Goal: Check status: Check status

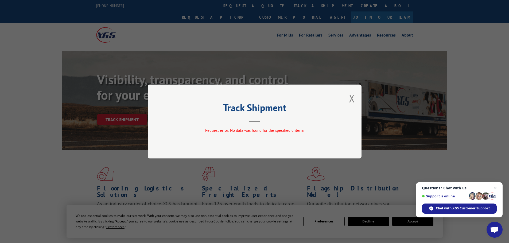
click at [359, 97] on div "Track Shipment Request error: No data was found for the specified criteria." at bounding box center [255, 122] width 214 height 74
click at [353, 99] on button "Close modal" at bounding box center [352, 98] width 6 height 14
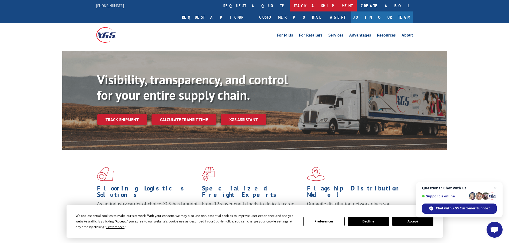
click at [290, 5] on link "track a shipment" at bounding box center [323, 5] width 67 height 11
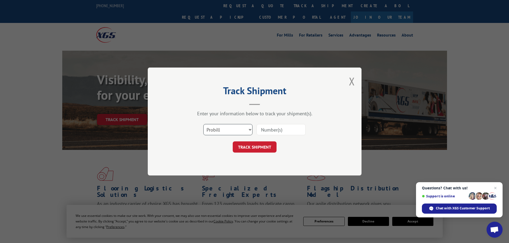
click at [248, 129] on select "Select category... Probill BOL PO" at bounding box center [227, 129] width 49 height 11
select select "po"
click at [203, 124] on select "Select category... Probill BOL PO" at bounding box center [227, 129] width 49 height 11
click at [277, 132] on input at bounding box center [281, 129] width 49 height 11
paste input "64503042"
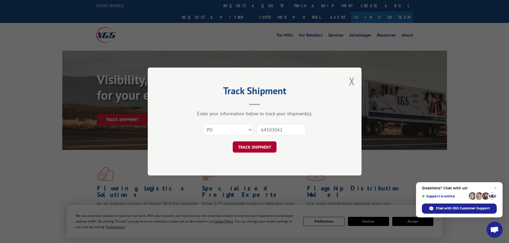
type input "64503042"
click at [259, 147] on button "TRACK SHIPMENT" at bounding box center [255, 147] width 44 height 11
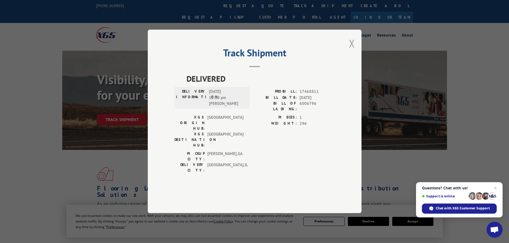
click at [352, 51] on button "Close modal" at bounding box center [352, 43] width 6 height 14
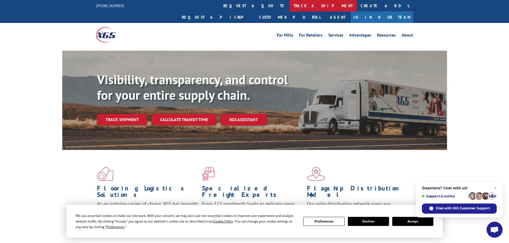
click at [290, 6] on link "track a shipment" at bounding box center [323, 5] width 67 height 11
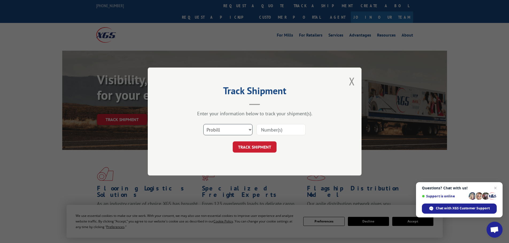
click at [225, 132] on select "Select category... Probill BOL PO" at bounding box center [227, 129] width 49 height 11
select select "po"
click at [203, 124] on select "Select category... Probill BOL PO" at bounding box center [227, 129] width 49 height 11
click at [271, 130] on input at bounding box center [281, 129] width 49 height 11
paste input "64503138"
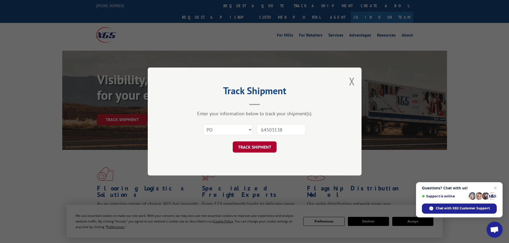
type input "64503138"
click at [266, 144] on button "TRACK SHIPMENT" at bounding box center [255, 147] width 44 height 11
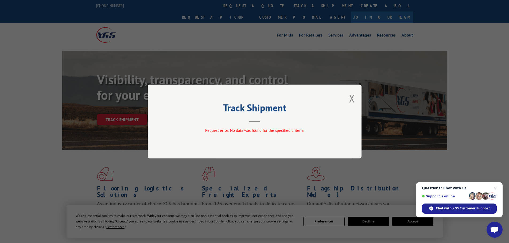
click at [345, 99] on div "Track Shipment Request error: No data was found for the specified criteria." at bounding box center [255, 122] width 214 height 74
click at [352, 97] on button "Close modal" at bounding box center [352, 98] width 6 height 14
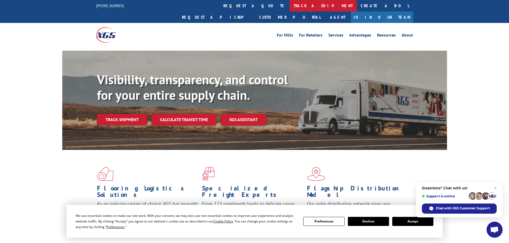
click at [290, 8] on link "track a shipment" at bounding box center [323, 5] width 67 height 11
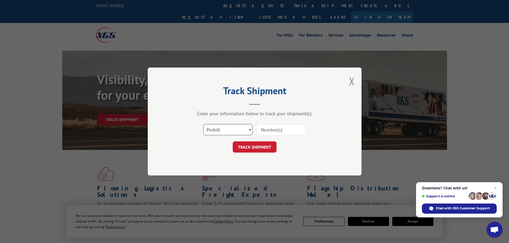
click at [218, 132] on select "Select category... Probill BOL PO" at bounding box center [227, 129] width 49 height 11
select select "po"
click at [203, 124] on select "Select category... Probill BOL PO" at bounding box center [227, 129] width 49 height 11
click at [275, 129] on input at bounding box center [281, 129] width 49 height 11
paste input "64503141"
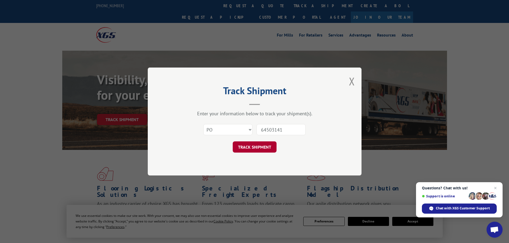
type input "64503141"
click at [249, 149] on button "TRACK SHIPMENT" at bounding box center [255, 147] width 44 height 11
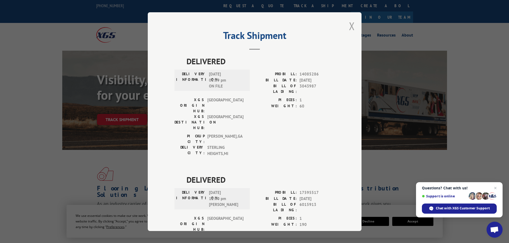
click at [351, 26] on button "Close modal" at bounding box center [352, 26] width 6 height 14
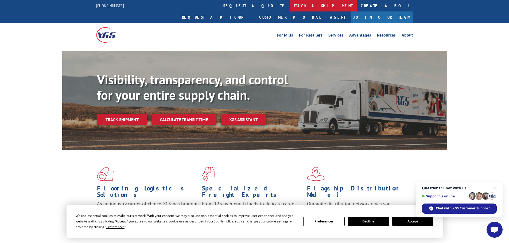
click at [290, 6] on link "track a shipment" at bounding box center [323, 5] width 67 height 11
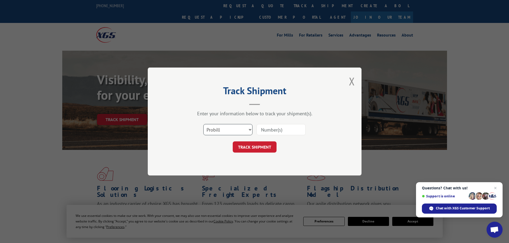
drag, startPoint x: 212, startPoint y: 129, endPoint x: 213, endPoint y: 135, distance: 6.2
click at [213, 130] on select "Select category... Probill BOL PO" at bounding box center [227, 129] width 49 height 11
select select "po"
click at [203, 124] on select "Select category... Probill BOL PO" at bounding box center [227, 129] width 49 height 11
click at [272, 129] on input at bounding box center [281, 129] width 49 height 11
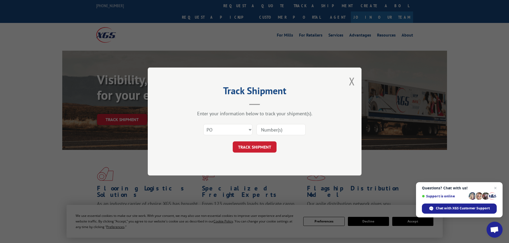
paste input "64503086"
type input "64503086"
click at [259, 145] on button "TRACK SHIPMENT" at bounding box center [255, 147] width 44 height 11
